Goal: Task Accomplishment & Management: Manage account settings

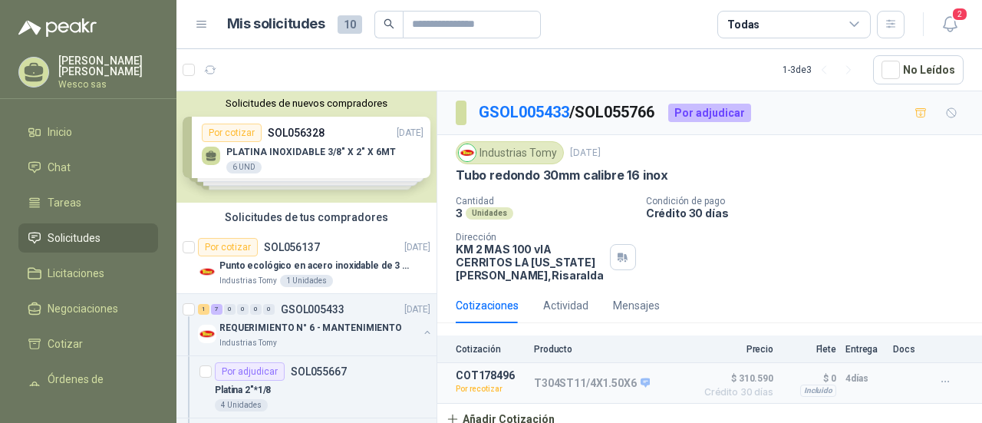
scroll to position [5, 0]
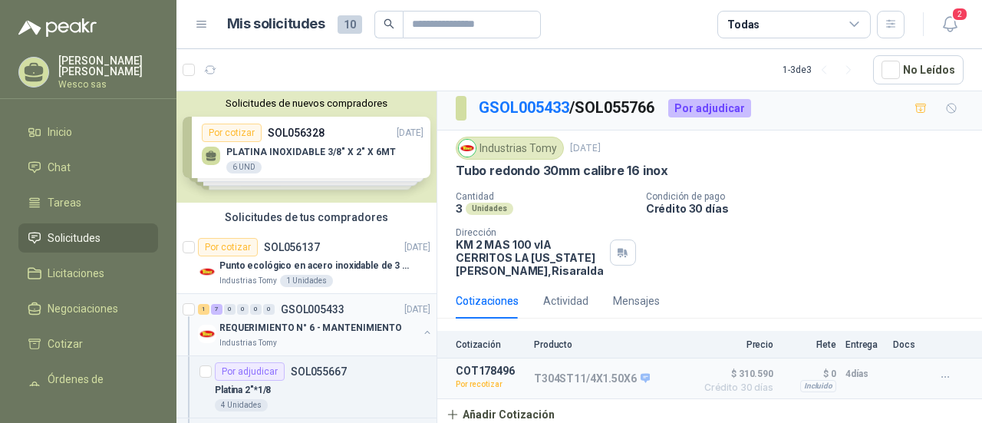
click at [259, 334] on div "REQUERIMIENTO N° 6 - MANTENIMIENTO" at bounding box center [318, 327] width 199 height 18
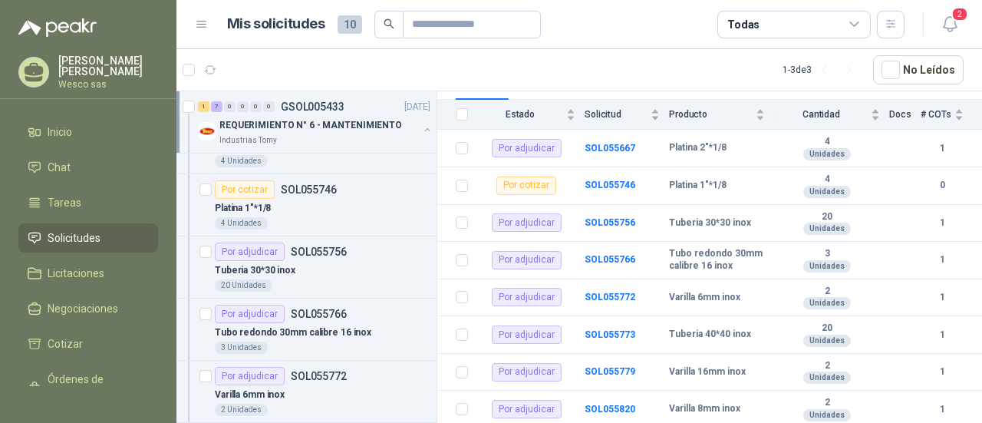
scroll to position [506, 0]
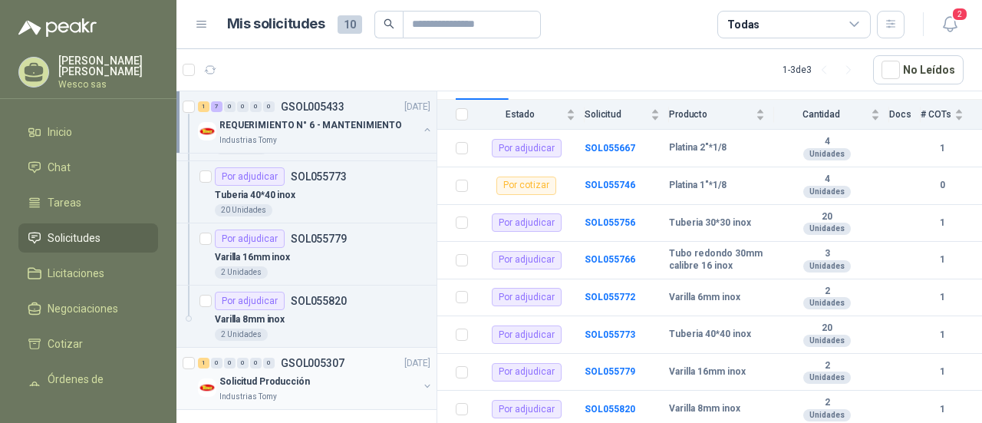
click at [253, 383] on p "Solicitud Producción" at bounding box center [264, 381] width 91 height 15
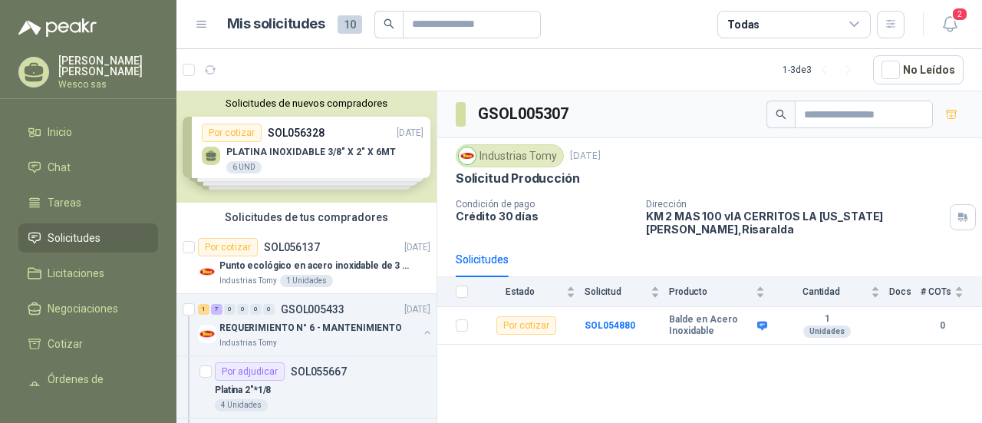
click at [306, 147] on div "Solicitudes de nuevos compradores Por cotizar SOL056328 [DATE] PLATINA INOXIDAB…" at bounding box center [306, 146] width 260 height 111
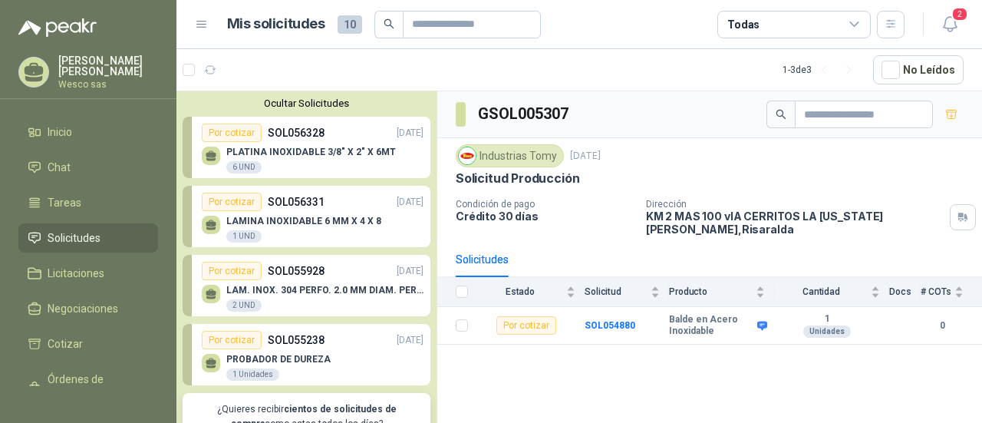
click at [319, 150] on p "PLATINA INOXIDABLE 3/8" X 2" X 6MT" at bounding box center [311, 152] width 170 height 11
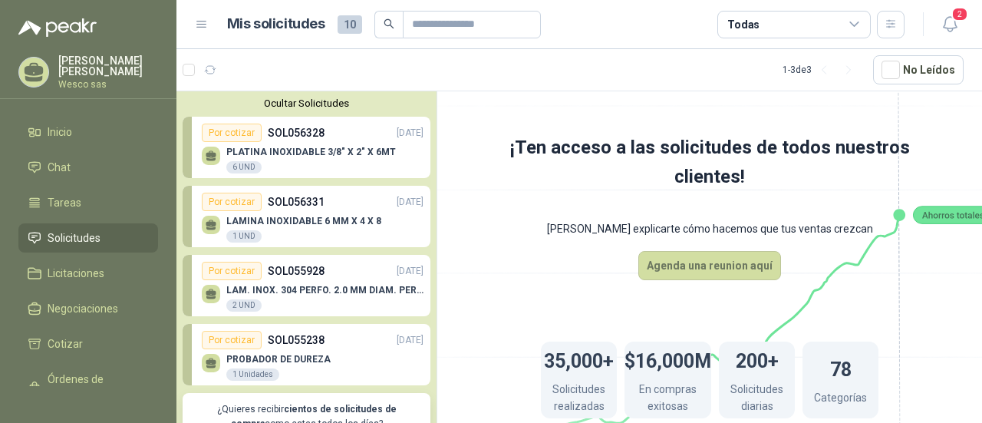
click at [319, 150] on p "PLATINA INOXIDABLE 3/8" X 2" X 6MT" at bounding box center [311, 152] width 170 height 11
click at [235, 134] on div "Por cotizar" at bounding box center [232, 133] width 60 height 18
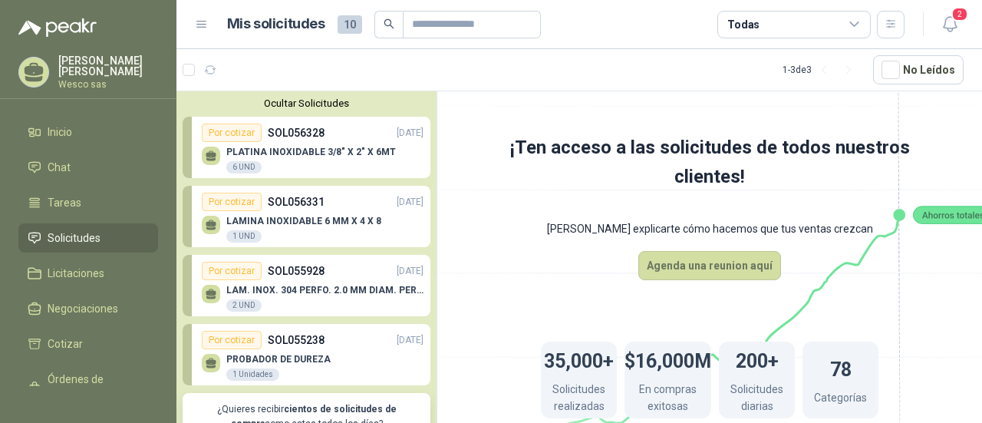
click at [235, 134] on div "Por cotizar" at bounding box center [232, 133] width 60 height 18
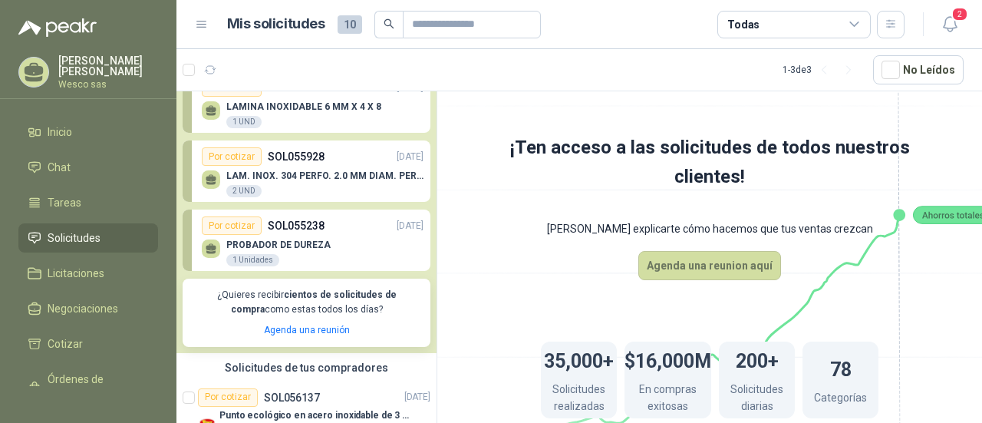
scroll to position [154, 0]
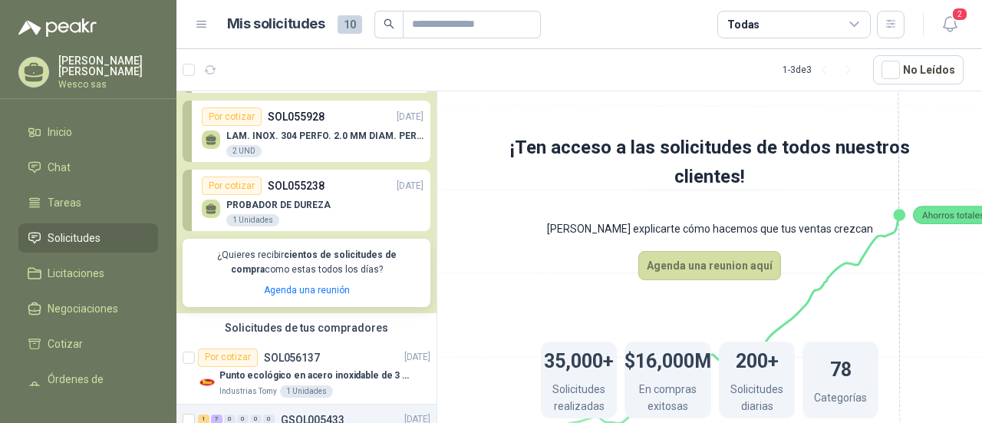
click at [331, 195] on div "PROBADOR DE DUREZA 1 Unidades" at bounding box center [313, 211] width 222 height 32
click at [308, 135] on p "LAM. INOX. 304 PERFO. 2.0 MM DIAM. PERF. CAL.16(1,5mm), LONG. 2 MTS; 1 MT DE AN…" at bounding box center [324, 135] width 197 height 11
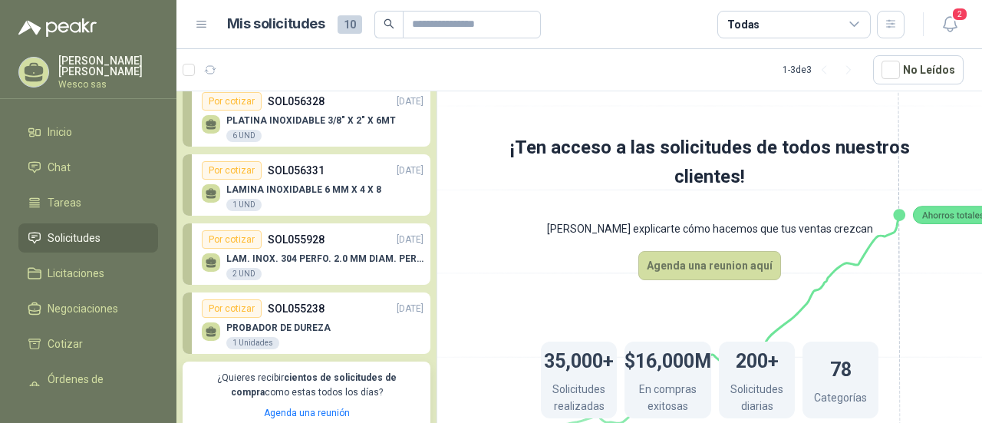
scroll to position [20, 0]
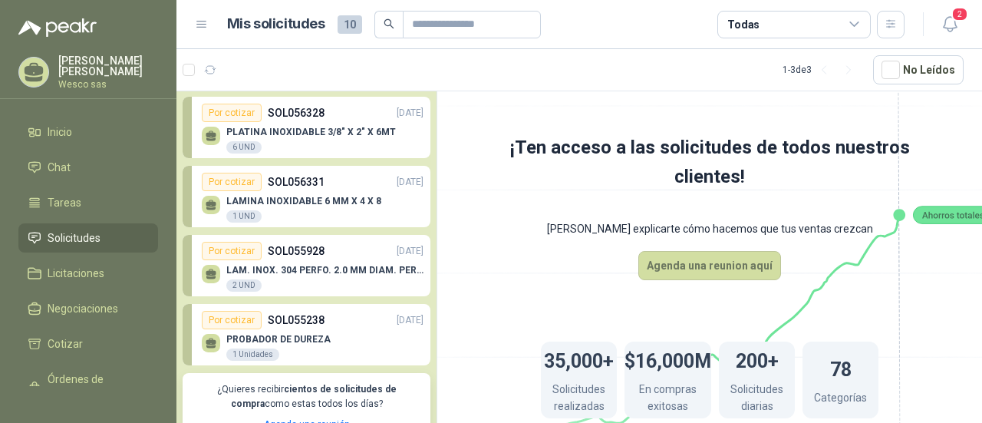
click at [295, 129] on p "PLATINA INOXIDABLE 3/8" X 2" X 6MT" at bounding box center [311, 132] width 170 height 11
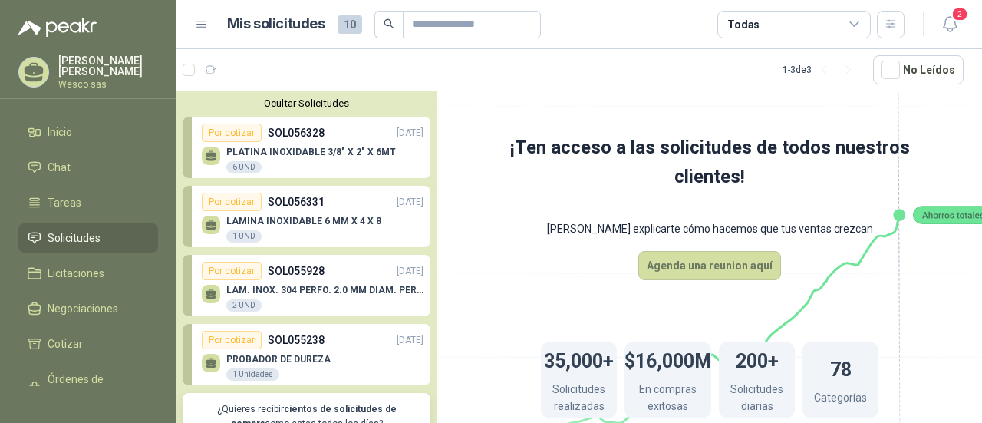
click at [307, 97] on button "Ocultar Solicitudes" at bounding box center [307, 103] width 248 height 12
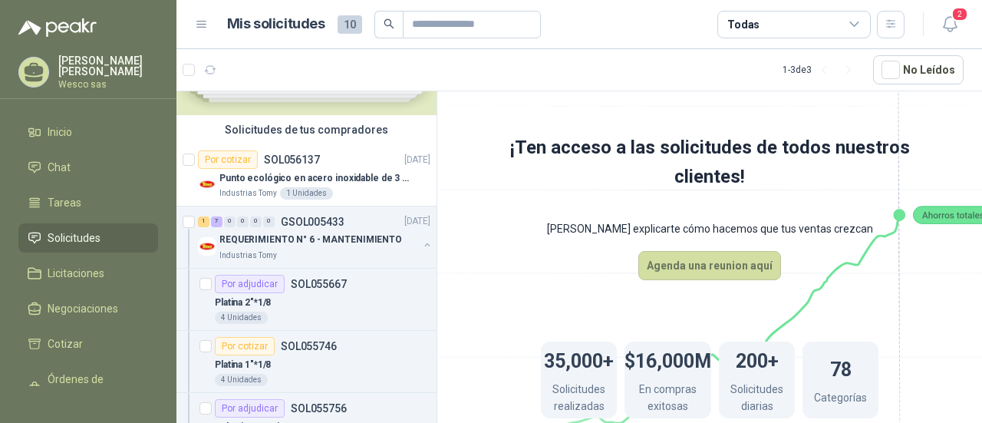
scroll to position [101, 0]
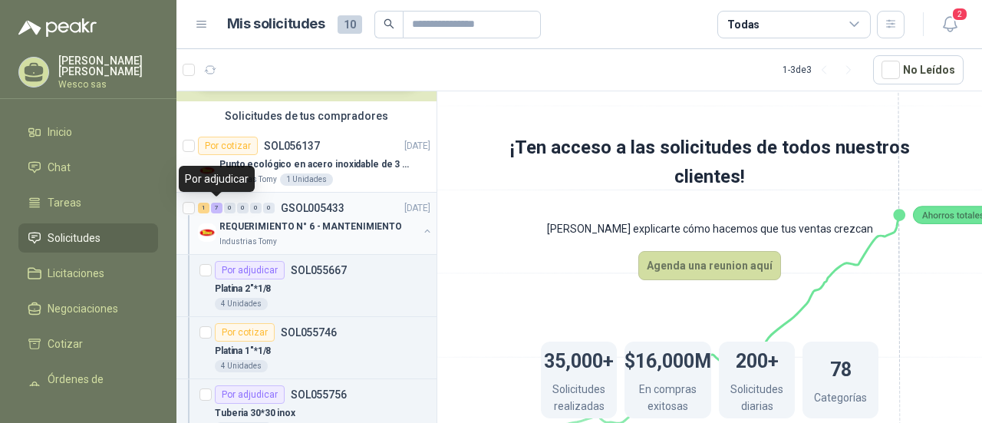
click at [218, 210] on div "7" at bounding box center [217, 208] width 12 height 11
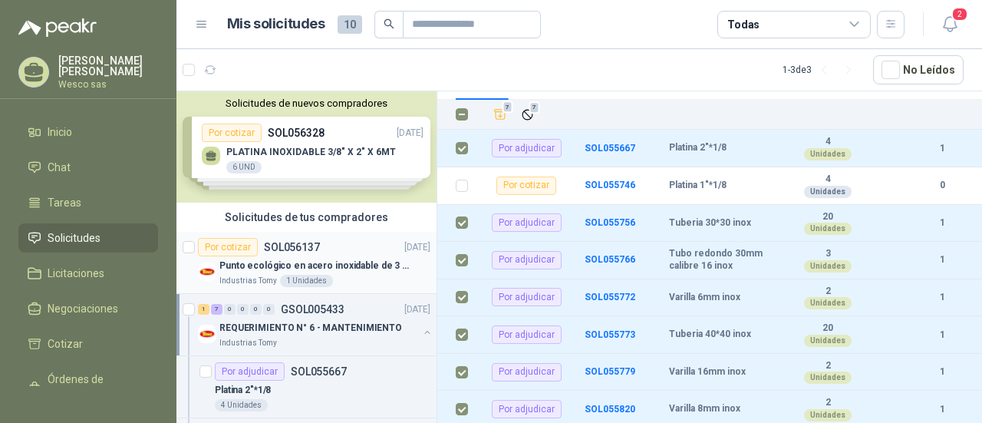
click at [294, 249] on p "SOL056137" at bounding box center [292, 247] width 56 height 11
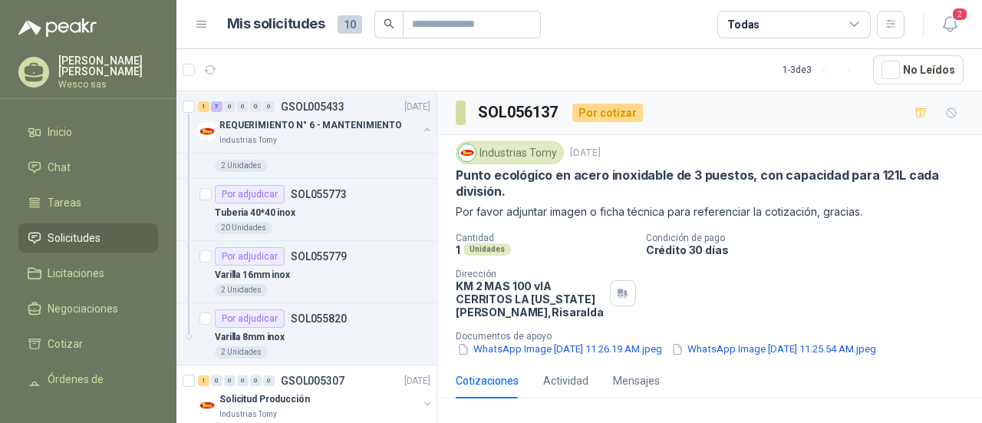
scroll to position [506, 0]
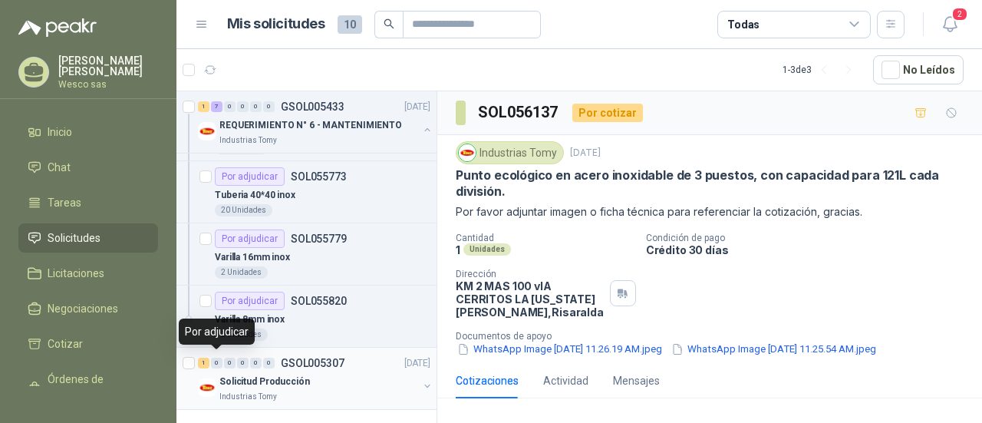
click at [215, 358] on div "0" at bounding box center [217, 363] width 12 height 11
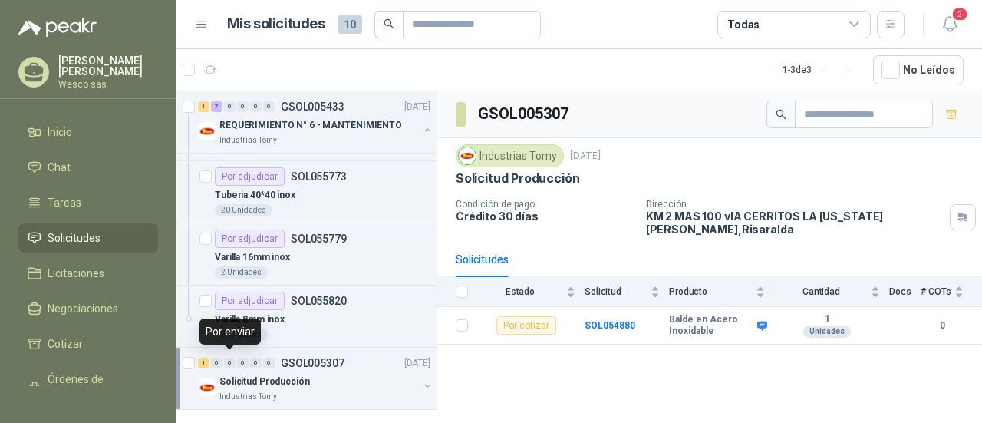
click at [232, 360] on div "0" at bounding box center [230, 363] width 12 height 11
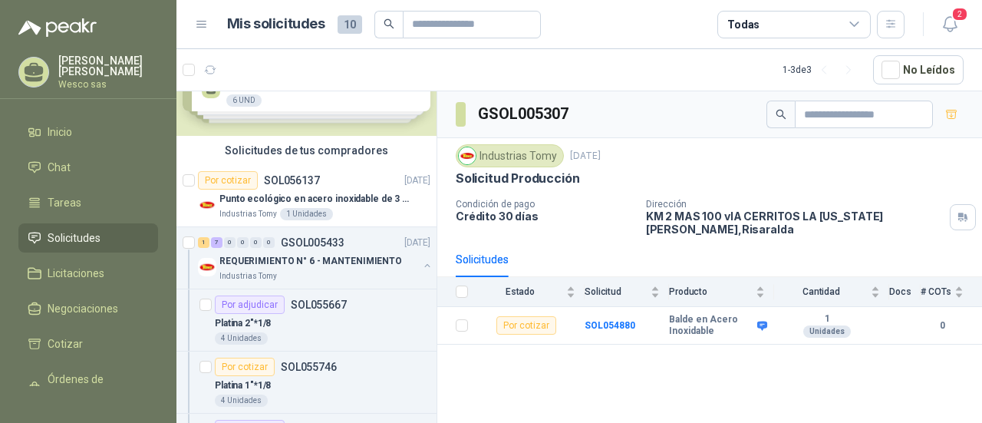
scroll to position [35, 0]
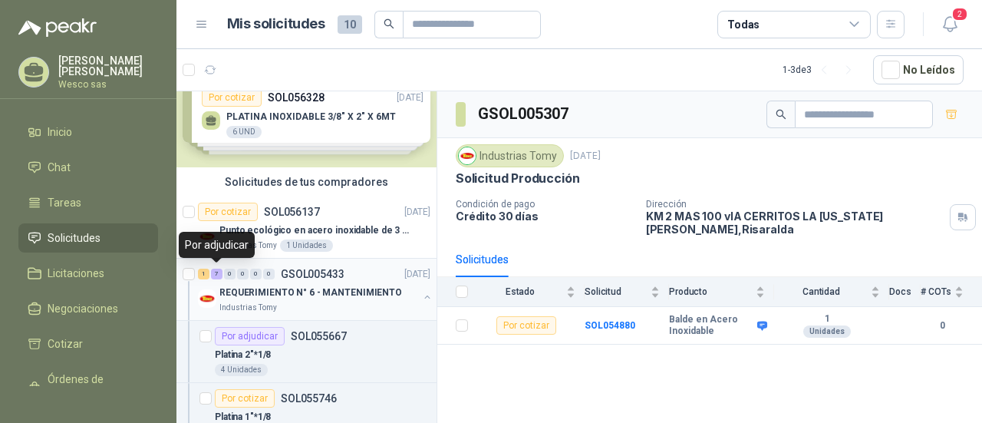
click at [218, 274] on div "7" at bounding box center [217, 274] width 12 height 11
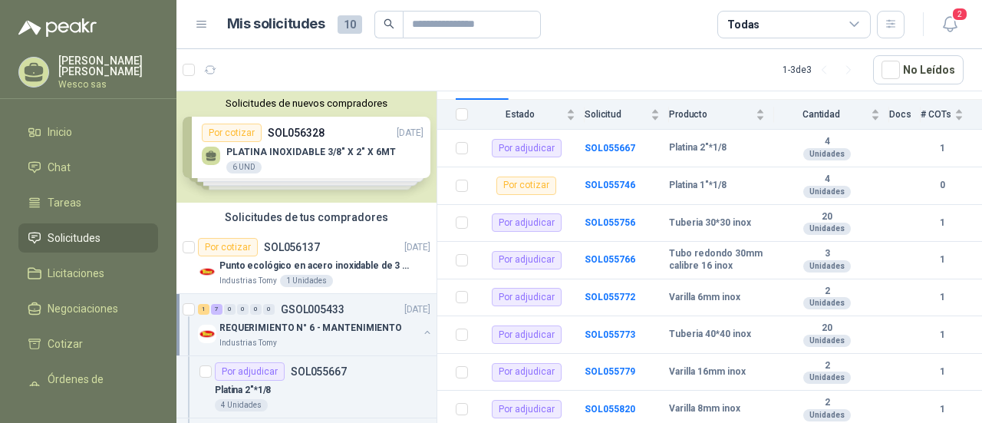
click at [250, 133] on div "Solicitudes de nuevos compradores Por cotizar SOL056328 [DATE] PLATINA INOXIDAB…" at bounding box center [306, 146] width 260 height 111
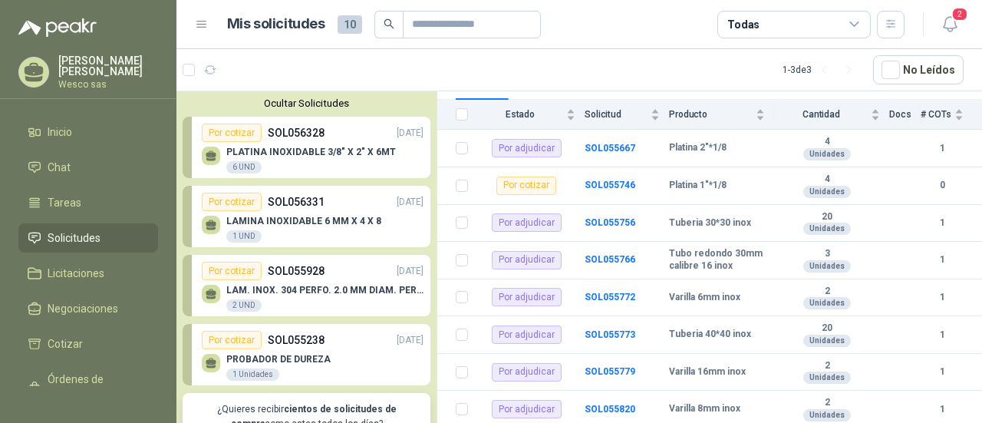
click at [250, 133] on div "Por cotizar" at bounding box center [232, 133] width 60 height 18
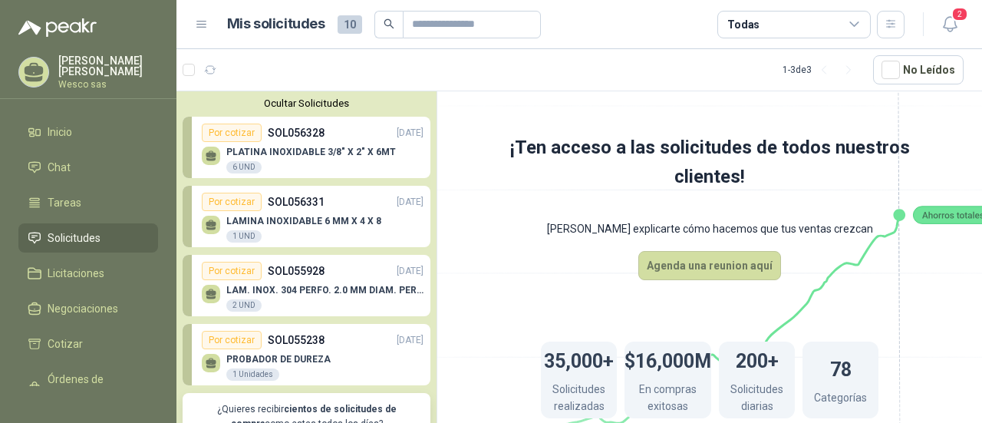
click at [250, 133] on div "Por cotizar" at bounding box center [232, 133] width 60 height 18
click at [287, 97] on button "Ocultar Solicitudes" at bounding box center [307, 103] width 248 height 12
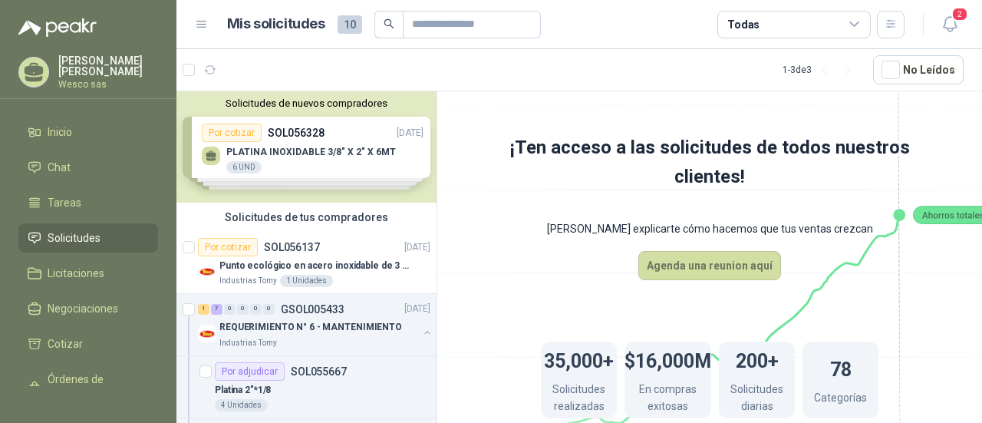
click at [321, 218] on div "Solicitudes de tus compradores" at bounding box center [306, 217] width 260 height 29
click at [186, 314] on div at bounding box center [190, 324] width 15 height 49
click at [224, 304] on span "0" at bounding box center [230, 309] width 12 height 11
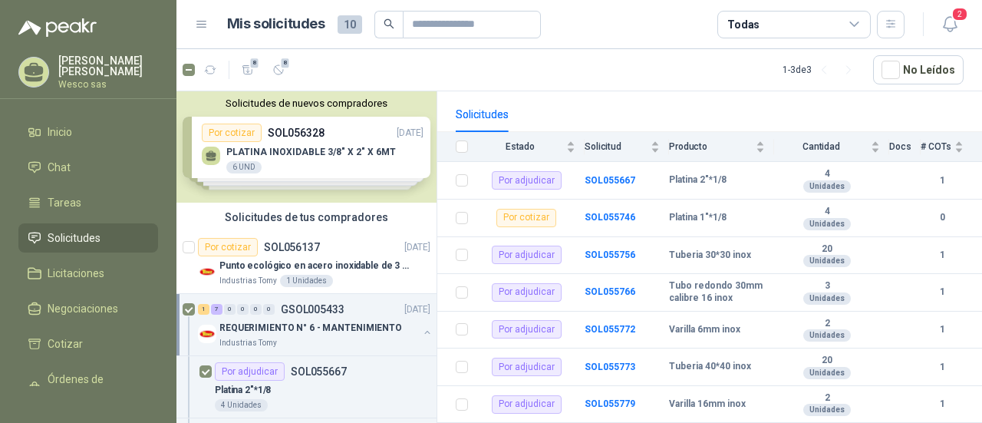
scroll to position [140, 0]
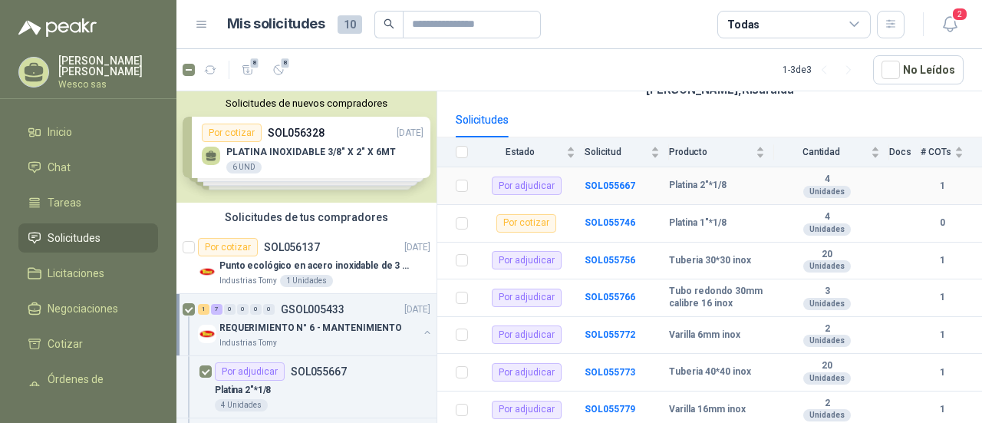
click at [928, 186] on b "1" at bounding box center [942, 186] width 43 height 15
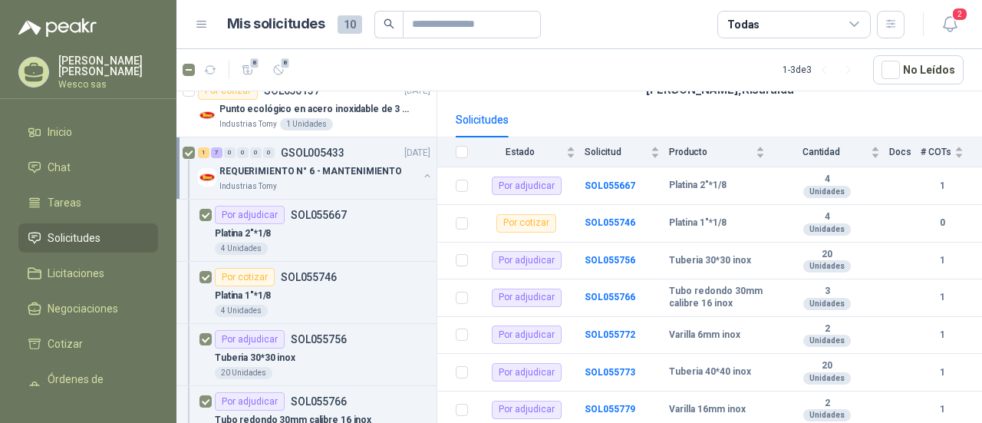
scroll to position [0, 0]
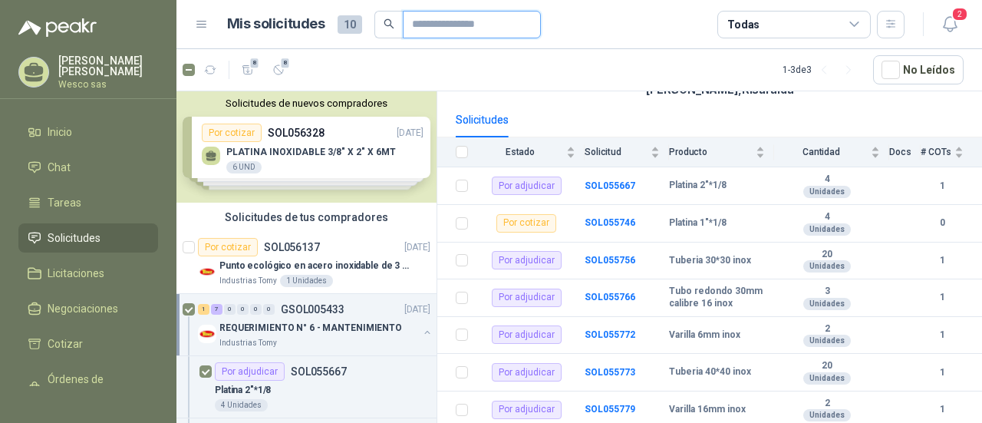
click at [436, 31] on input "text" at bounding box center [465, 25] width 107 height 26
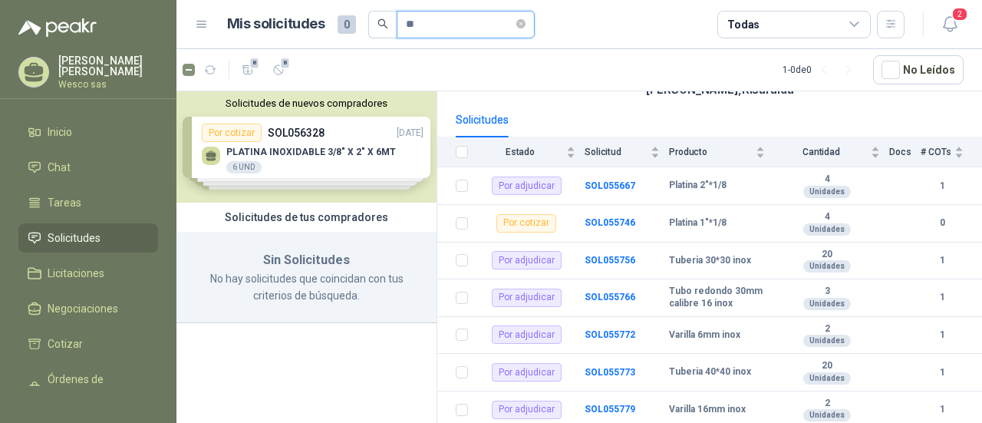
type input "*"
type input "*********"
click at [91, 286] on link "Licitaciones" at bounding box center [88, 273] width 140 height 29
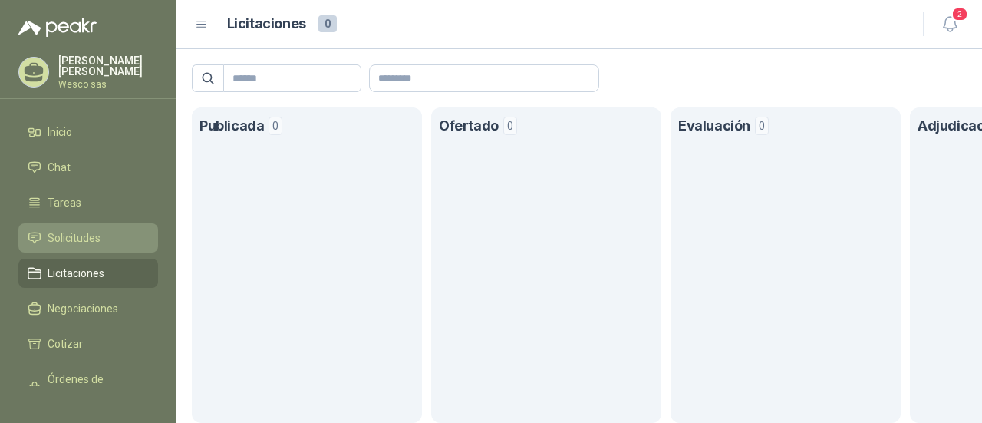
click at [78, 238] on span "Solicitudes" at bounding box center [74, 237] width 53 height 17
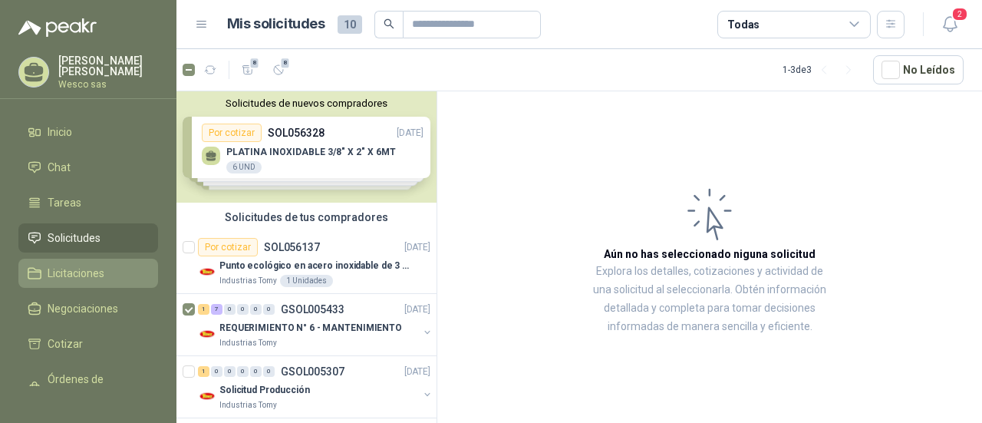
click at [76, 275] on span "Licitaciones" at bounding box center [76, 273] width 57 height 17
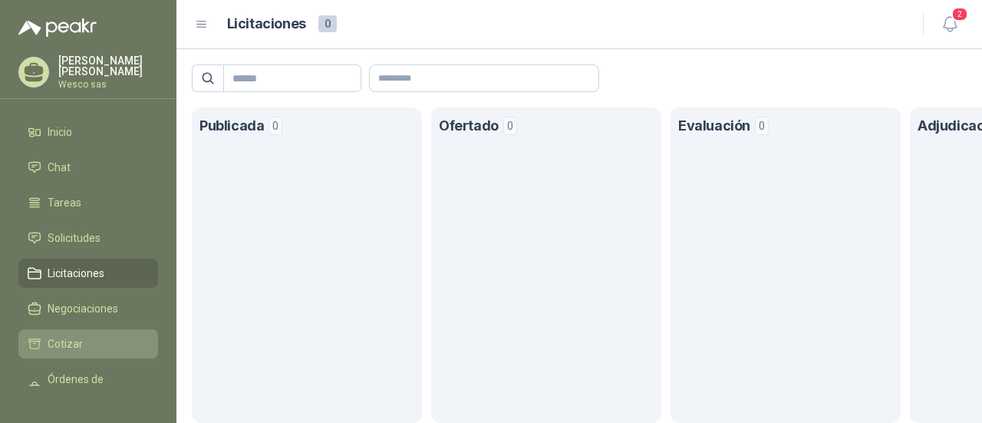
click at [66, 339] on span "Cotizar" at bounding box center [65, 343] width 35 height 17
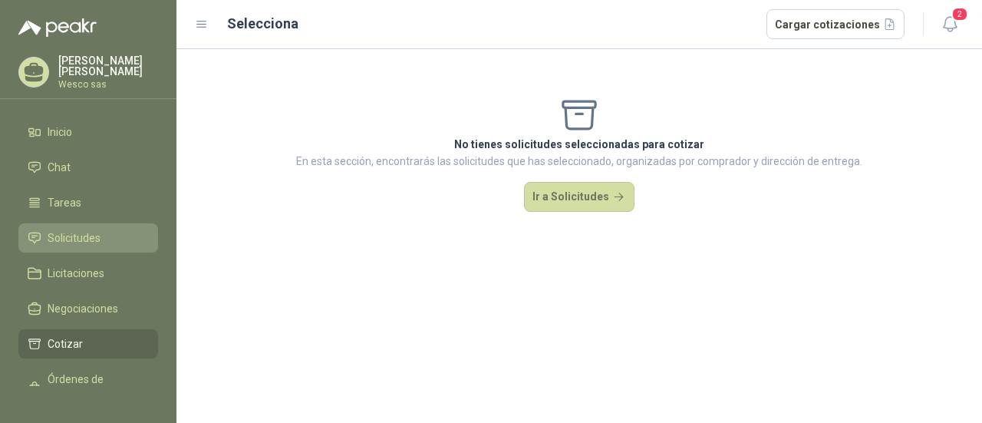
click at [64, 236] on span "Solicitudes" at bounding box center [74, 237] width 53 height 17
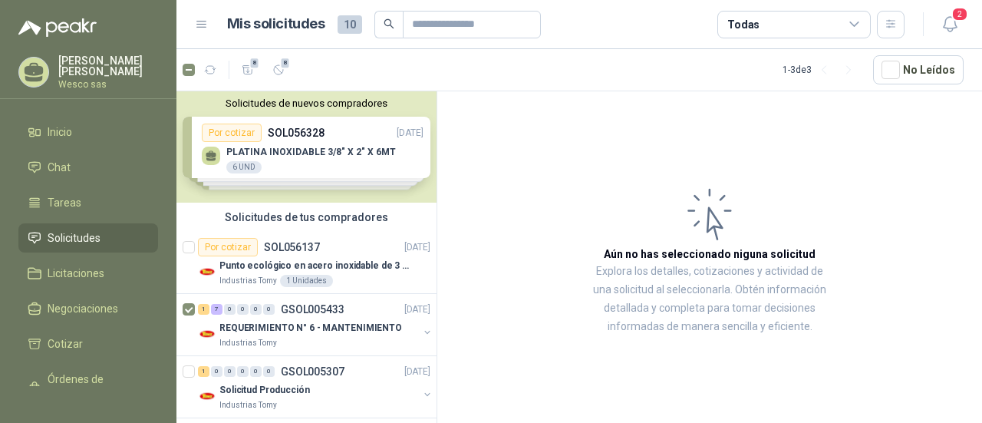
scroll to position [11, 0]
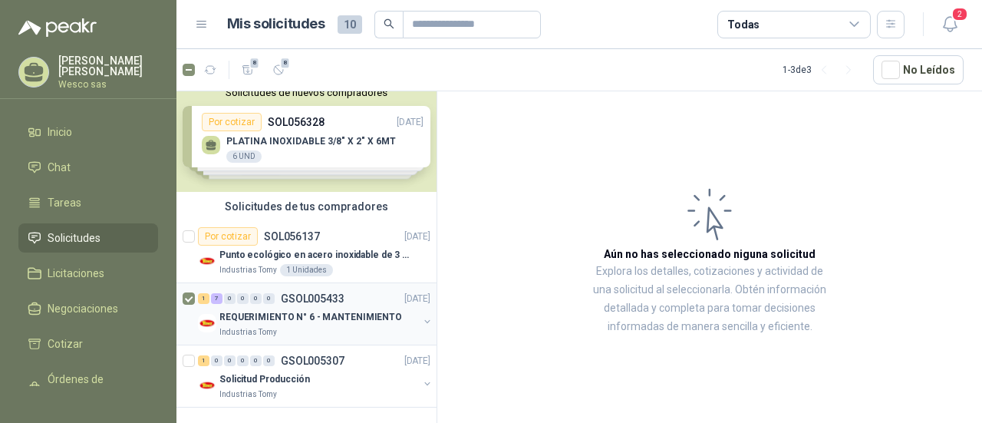
click at [302, 326] on div "Industrias Tomy" at bounding box center [318, 332] width 199 height 12
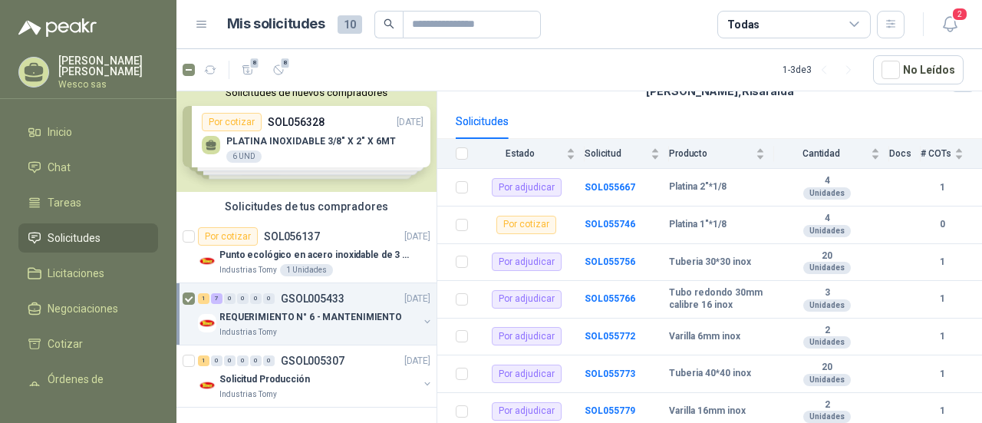
scroll to position [186, 0]
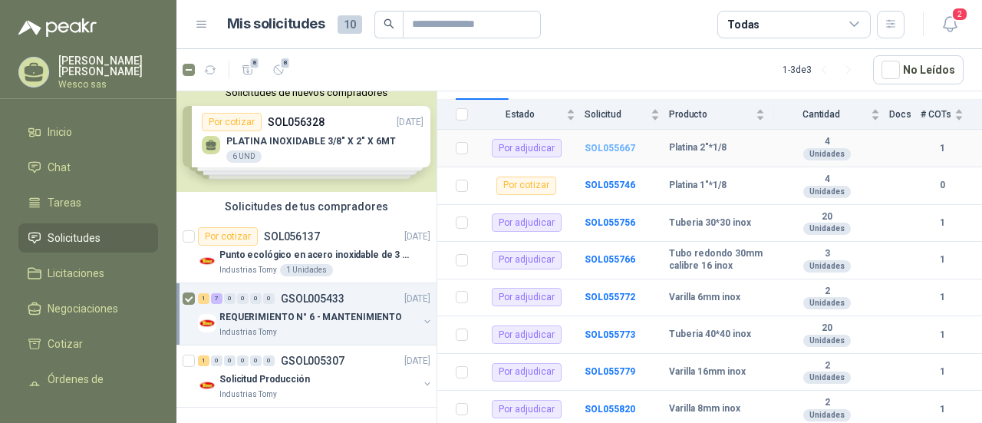
click at [600, 143] on b "SOL055667" at bounding box center [610, 148] width 51 height 11
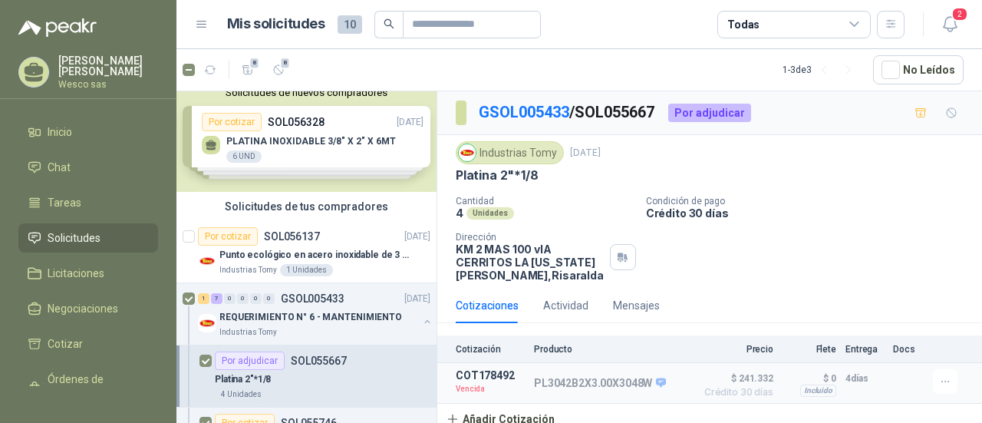
scroll to position [5, 0]
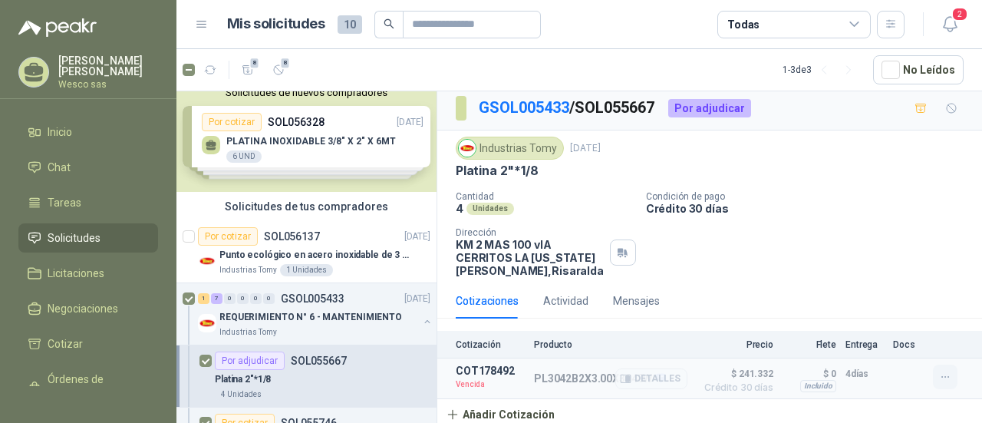
click at [939, 377] on icon "button" at bounding box center [945, 377] width 13 height 13
click at [892, 337] on button "Re-cotizar" at bounding box center [914, 341] width 123 height 25
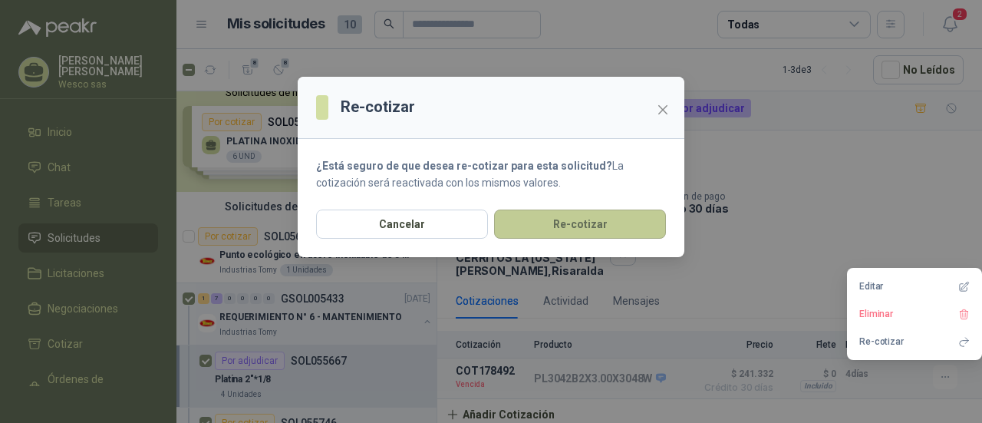
click at [544, 222] on button "Re-cotizar" at bounding box center [580, 223] width 172 height 29
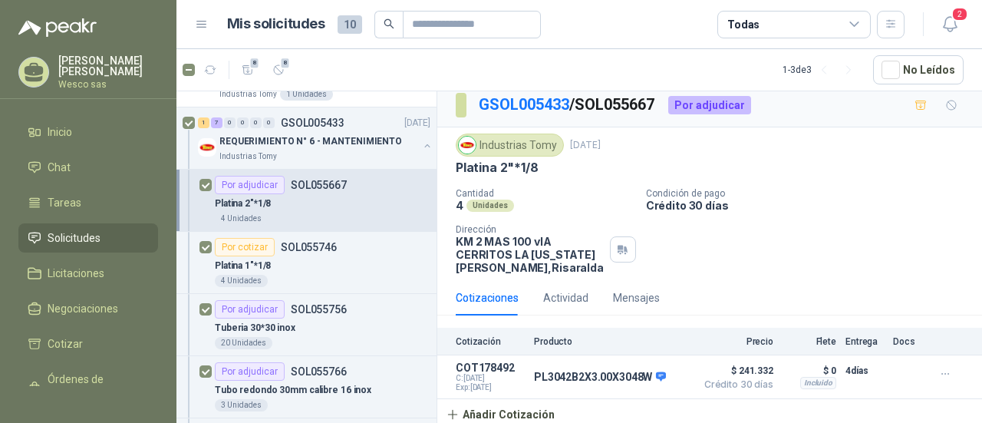
scroll to position [190, 0]
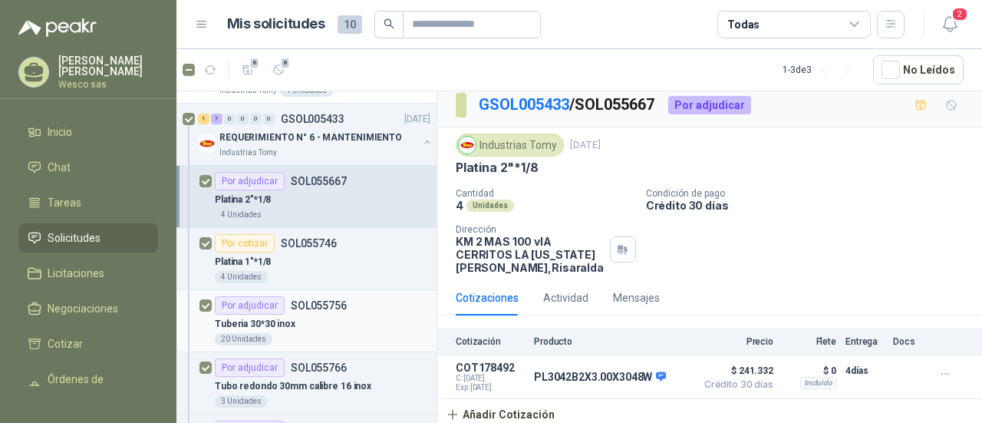
click at [251, 305] on div "Por adjudicar" at bounding box center [250, 305] width 70 height 18
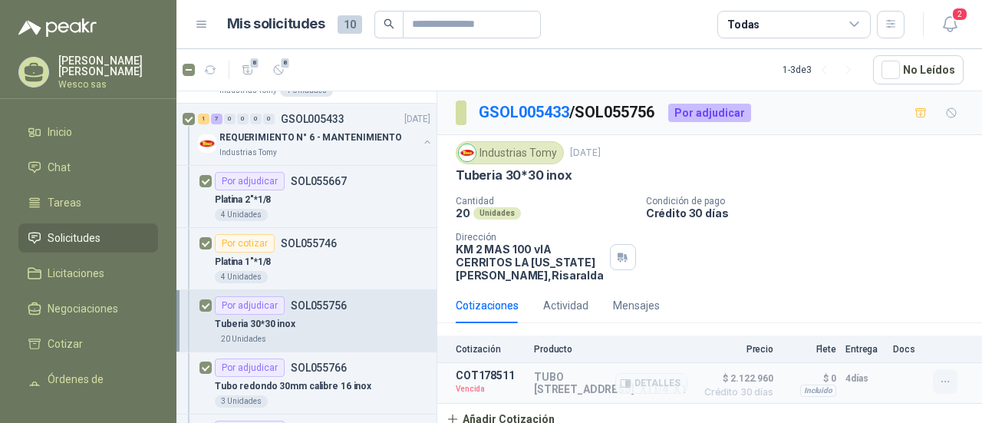
click at [939, 376] on icon "button" at bounding box center [945, 381] width 13 height 13
click at [902, 344] on button "Re-cotizar" at bounding box center [914, 346] width 123 height 25
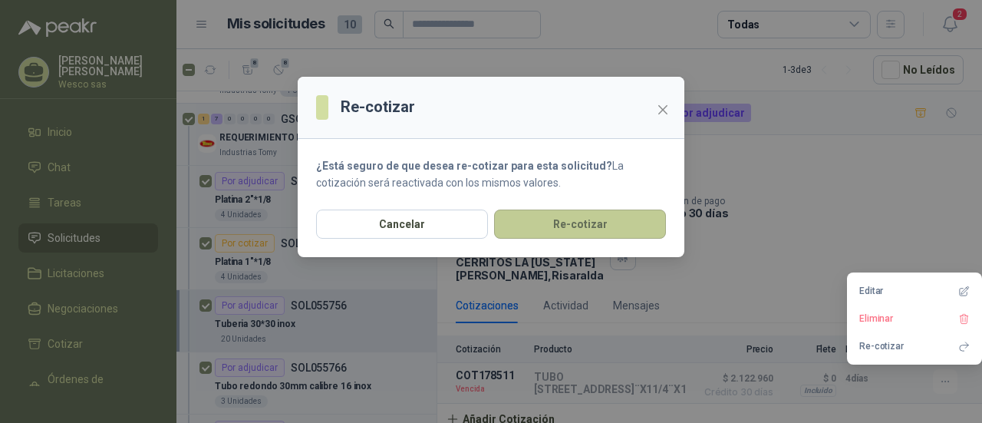
click at [560, 217] on button "Re-cotizar" at bounding box center [580, 223] width 172 height 29
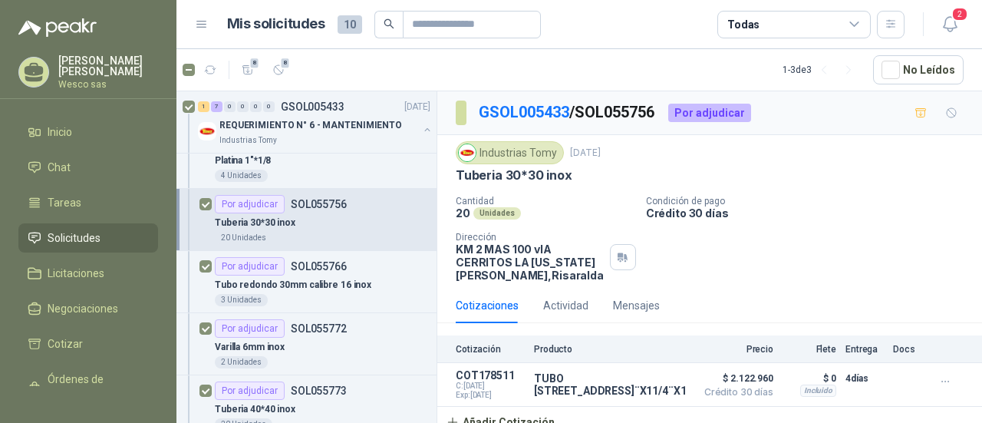
scroll to position [295, 0]
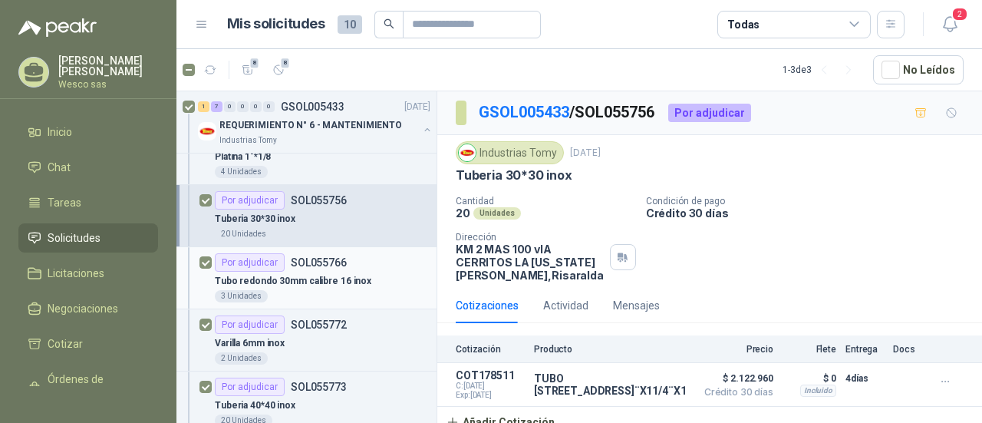
click at [267, 265] on div "Por adjudicar" at bounding box center [250, 262] width 70 height 18
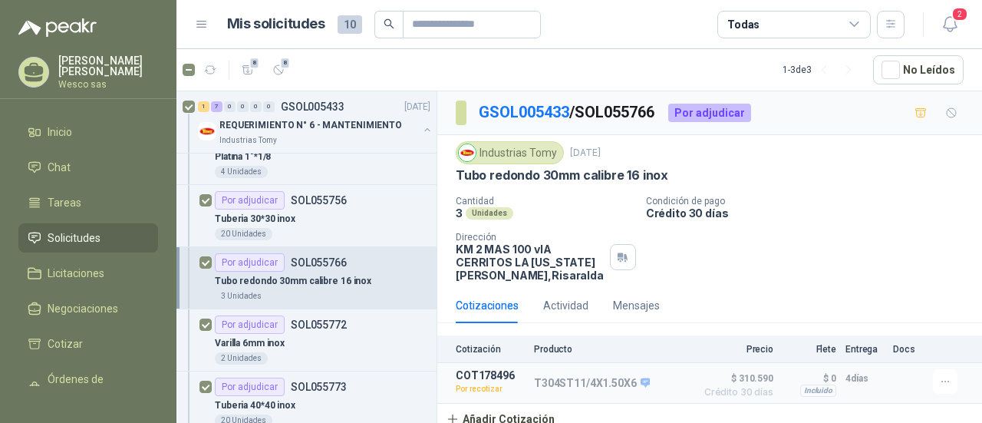
scroll to position [5, 0]
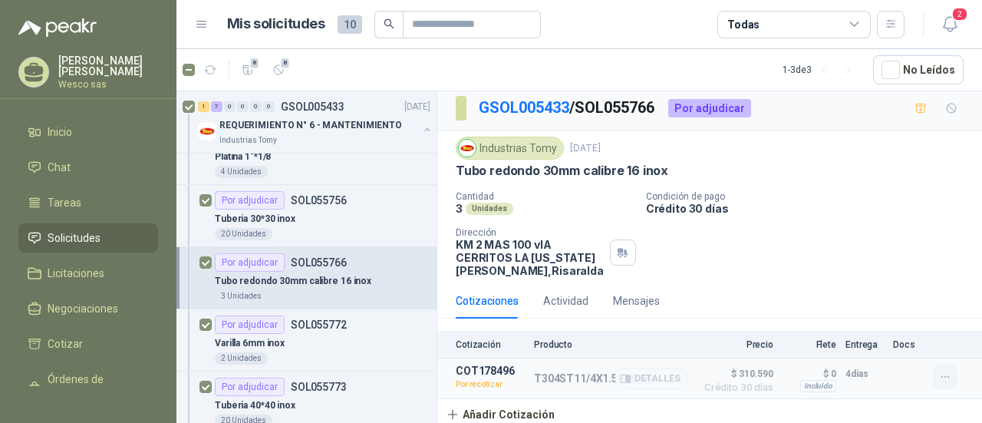
click at [939, 380] on icon "button" at bounding box center [945, 377] width 13 height 13
click at [887, 341] on button "Re-cotizar" at bounding box center [914, 341] width 123 height 25
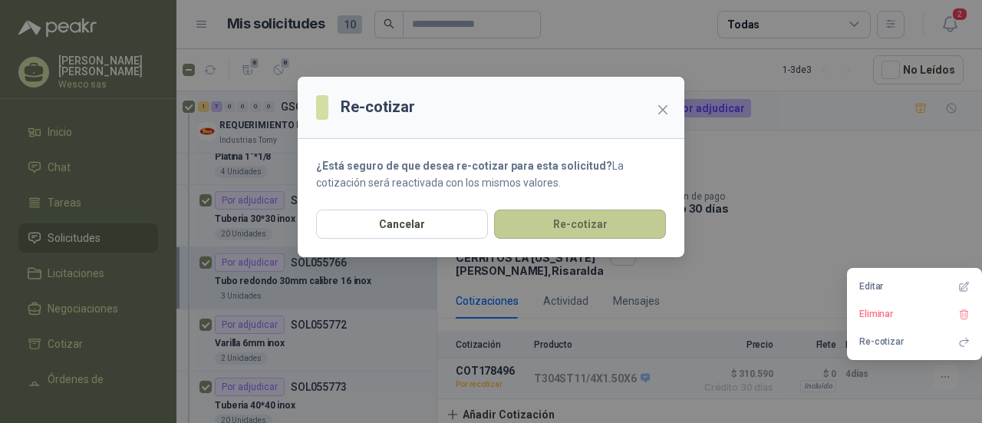
click at [596, 221] on button "Re-cotizar" at bounding box center [580, 223] width 172 height 29
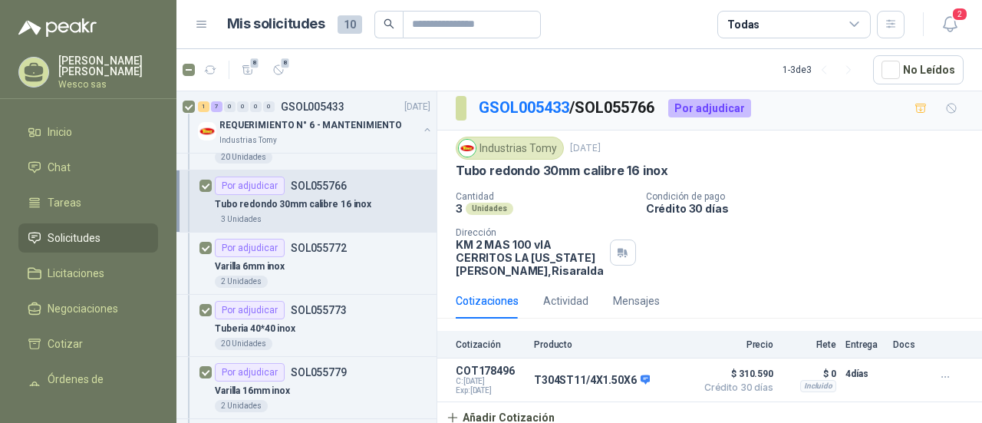
scroll to position [374, 0]
click at [281, 260] on p "Varilla 6mm inox" at bounding box center [250, 265] width 70 height 15
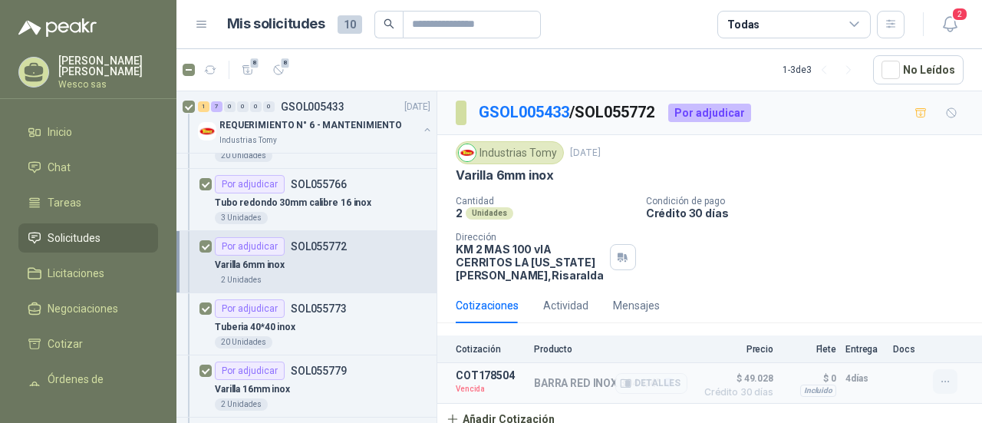
click at [939, 384] on icon "button" at bounding box center [945, 381] width 13 height 13
click at [899, 351] on button "Re-cotizar" at bounding box center [914, 346] width 123 height 25
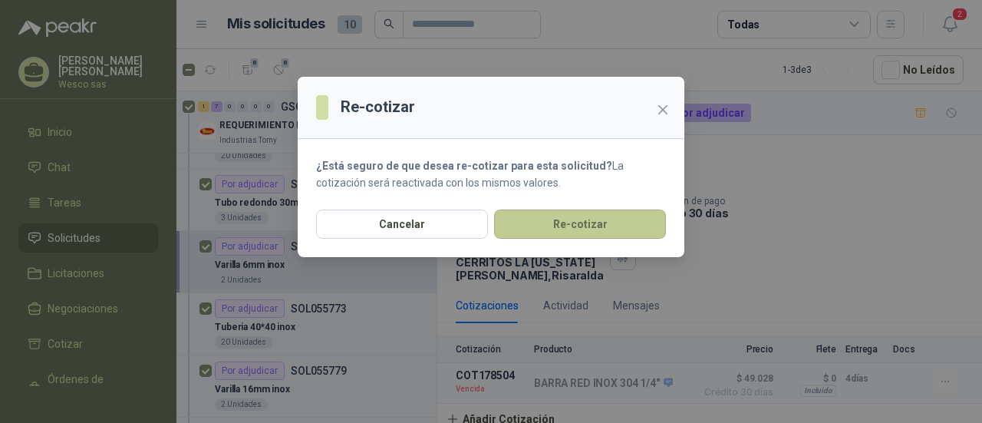
click at [602, 223] on button "Re-cotizar" at bounding box center [580, 223] width 172 height 29
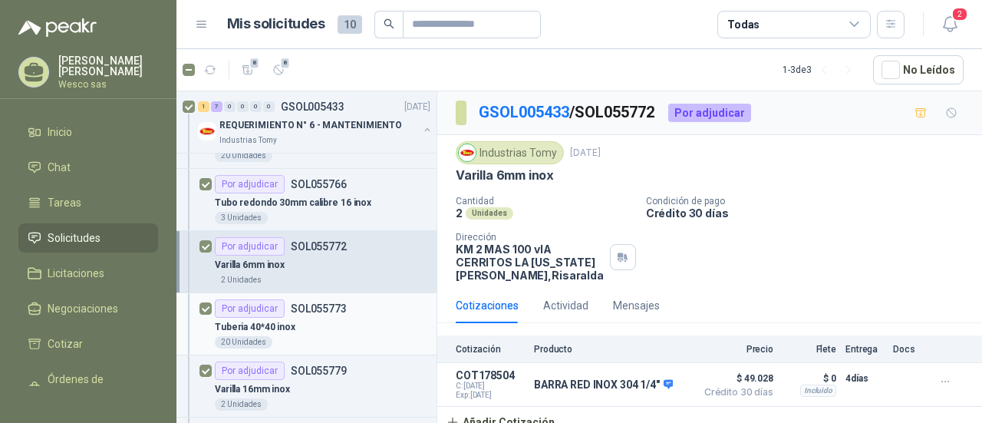
click at [327, 323] on div "Tuberia 40*40 inox" at bounding box center [323, 327] width 216 height 18
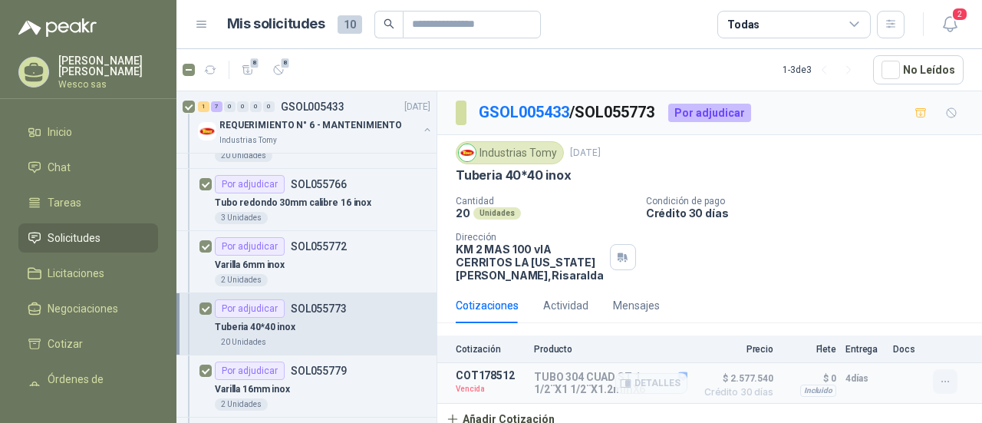
click at [939, 381] on icon "button" at bounding box center [945, 381] width 13 height 13
click at [875, 341] on button "Re-cotizar" at bounding box center [914, 346] width 123 height 25
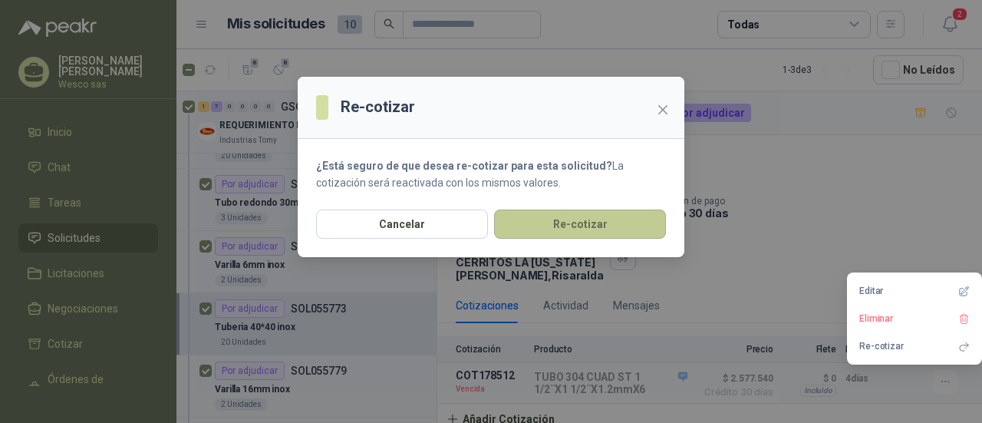
click at [588, 220] on button "Re-cotizar" at bounding box center [580, 223] width 172 height 29
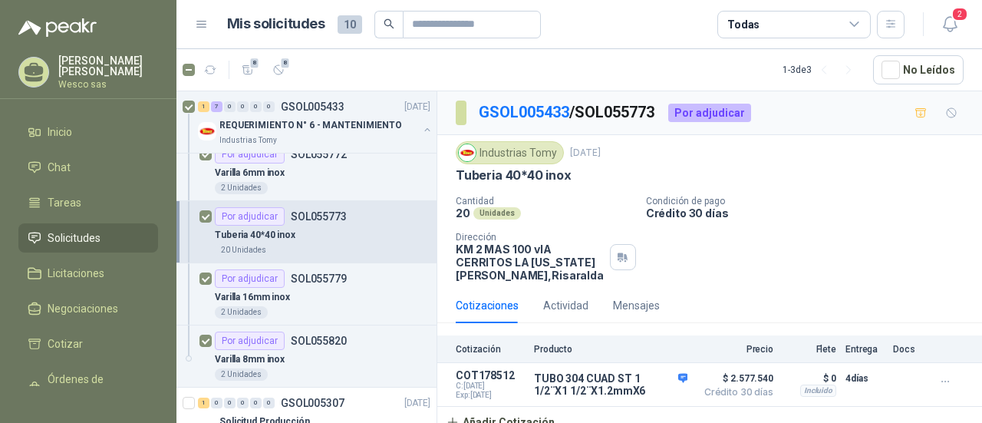
scroll to position [506, 0]
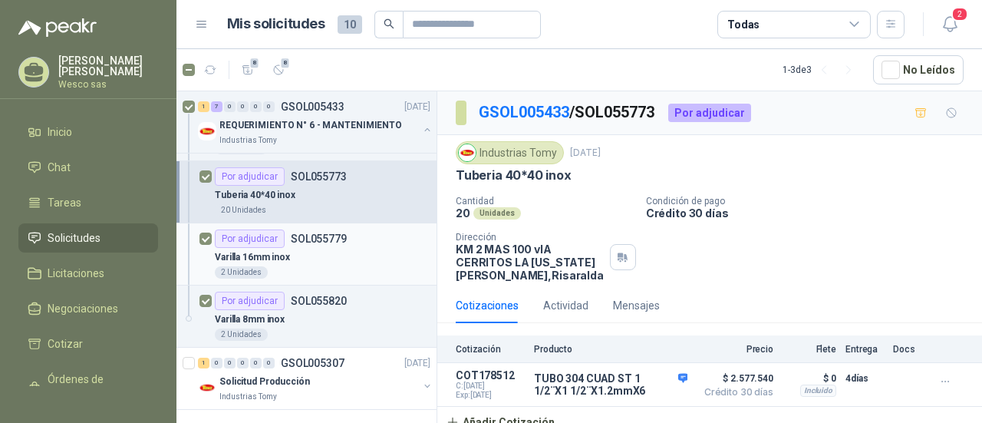
click at [367, 242] on div "Por adjudicar SOL055779" at bounding box center [323, 238] width 216 height 18
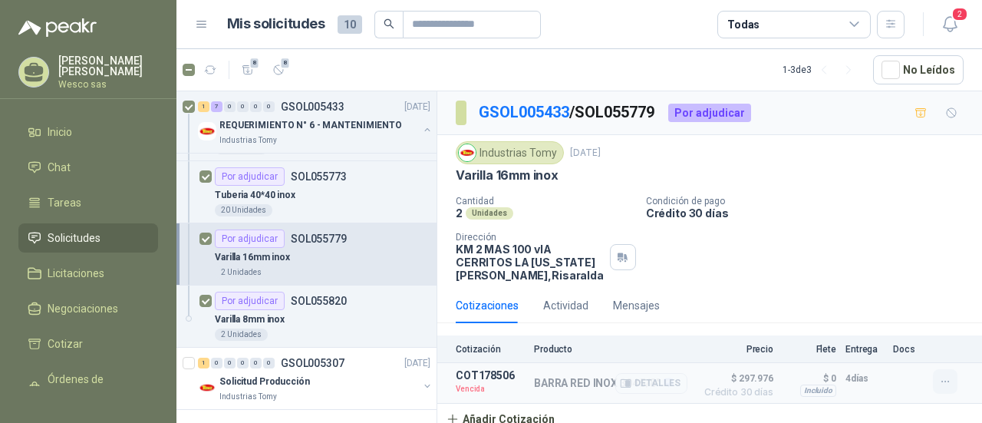
click at [939, 383] on icon "button" at bounding box center [945, 381] width 13 height 13
click at [891, 351] on button "Re-cotizar" at bounding box center [914, 346] width 123 height 25
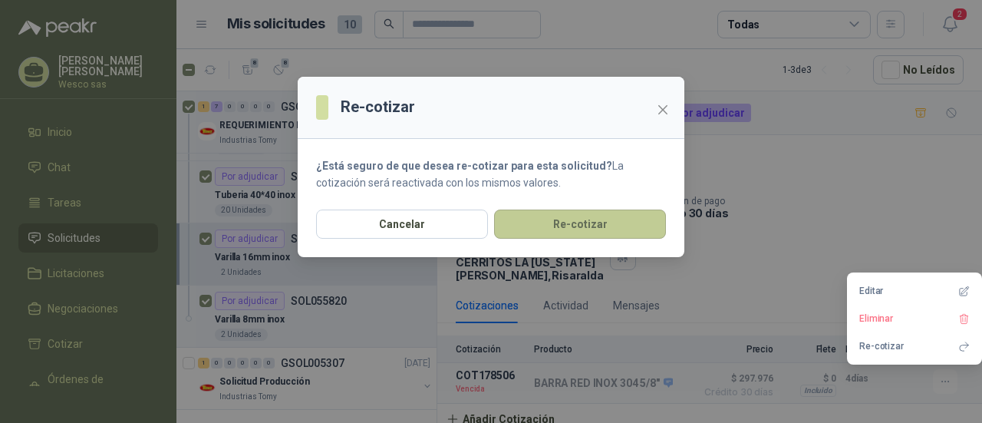
click at [565, 229] on button "Re-cotizar" at bounding box center [580, 223] width 172 height 29
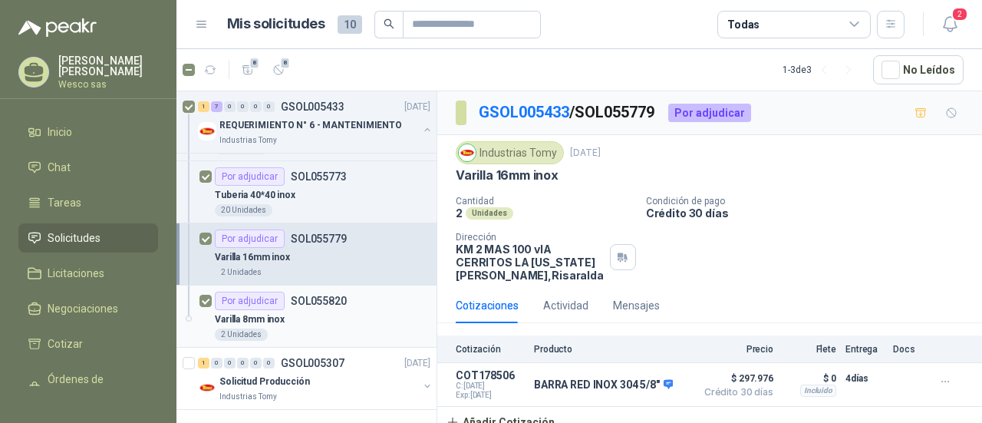
click at [341, 317] on div "Varilla 8mm inox" at bounding box center [323, 319] width 216 height 18
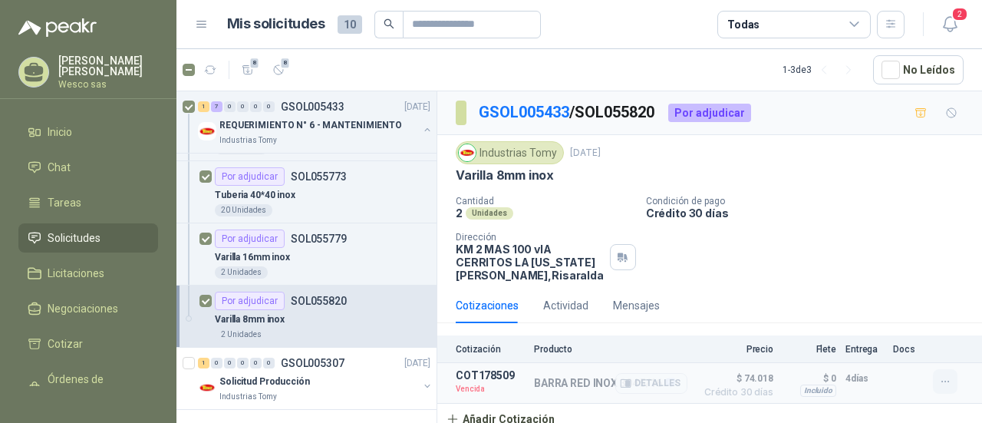
click at [939, 378] on icon "button" at bounding box center [945, 381] width 13 height 13
click at [885, 343] on button "Re-cotizar" at bounding box center [914, 346] width 123 height 25
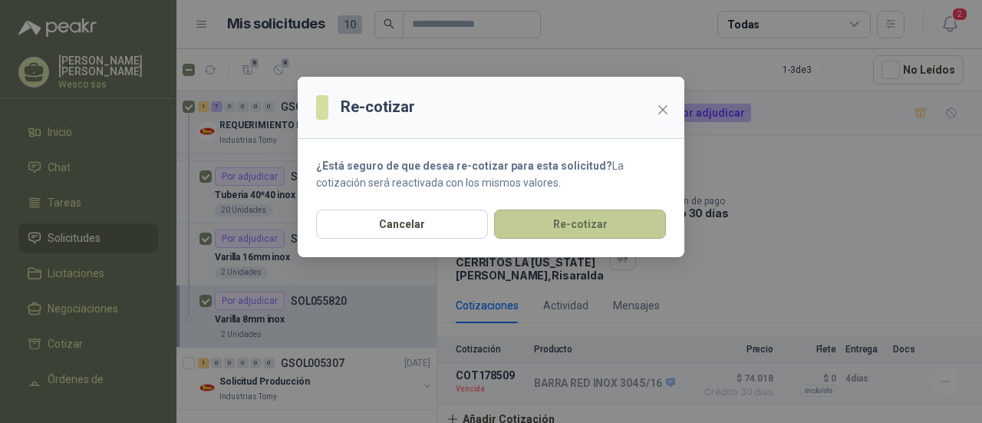
click at [605, 220] on button "Re-cotizar" at bounding box center [580, 223] width 172 height 29
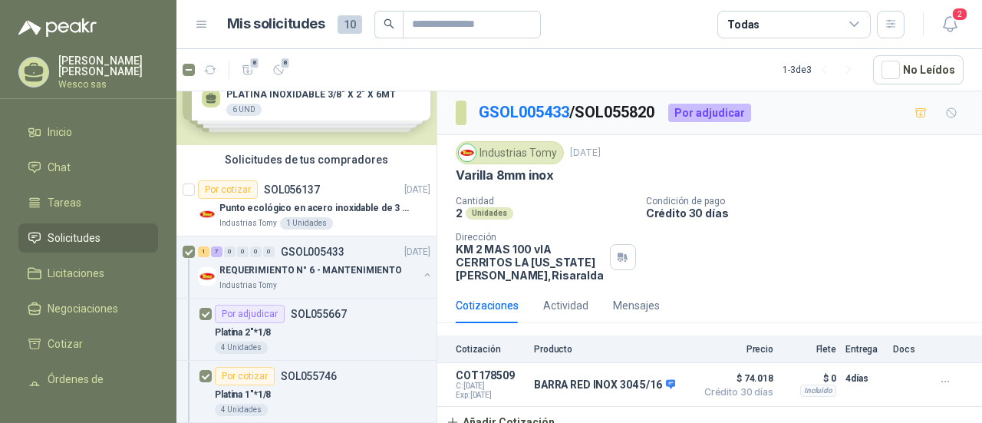
scroll to position [56, 0]
click at [74, 238] on span "Solicitudes" at bounding box center [74, 237] width 53 height 17
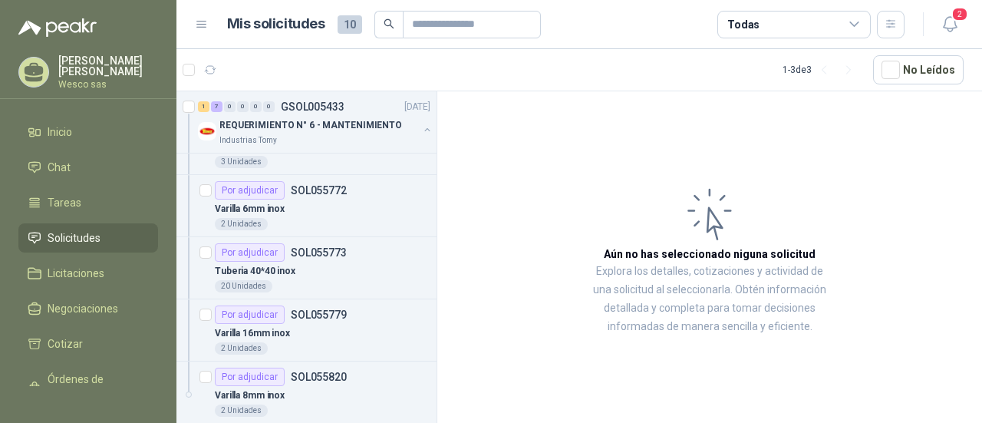
scroll to position [506, 0]
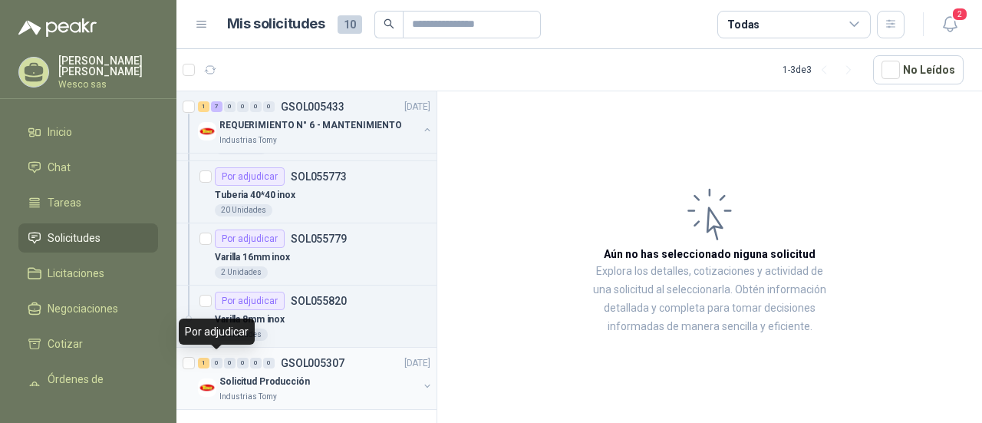
click at [216, 359] on div "0" at bounding box center [217, 363] width 12 height 11
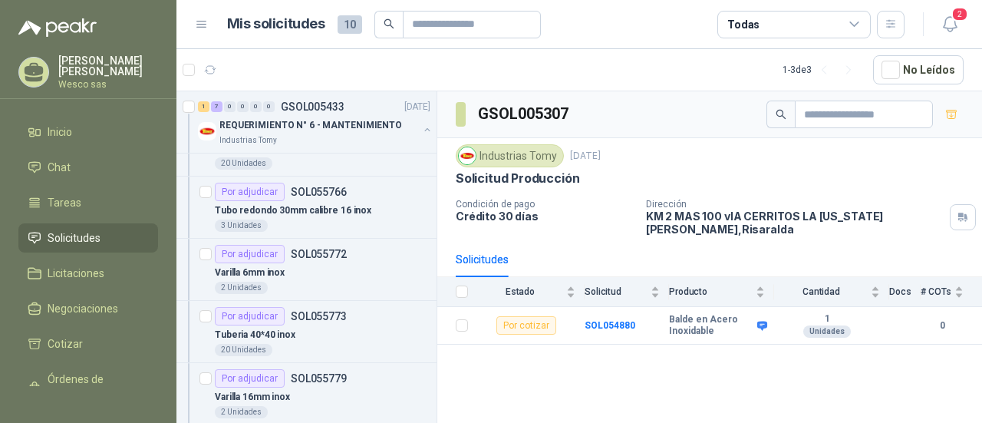
scroll to position [8, 0]
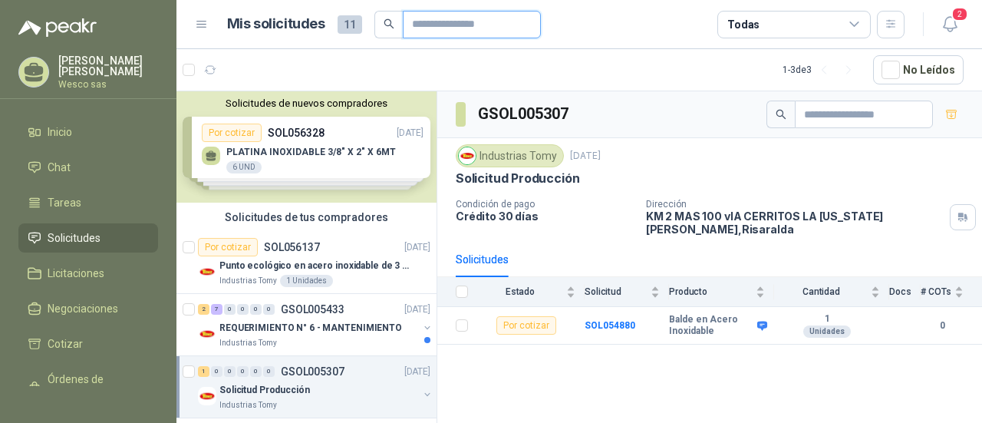
click at [447, 15] on input "text" at bounding box center [465, 25] width 107 height 26
type input "*********"
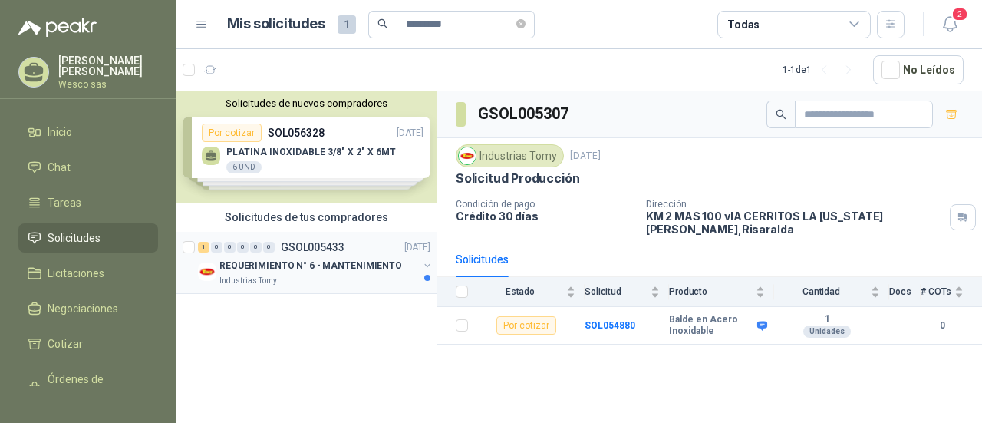
click at [306, 268] on p "REQUERIMIENTO N° 6 - MANTENIMIENTO" at bounding box center [310, 266] width 183 height 15
